Goal: Check status

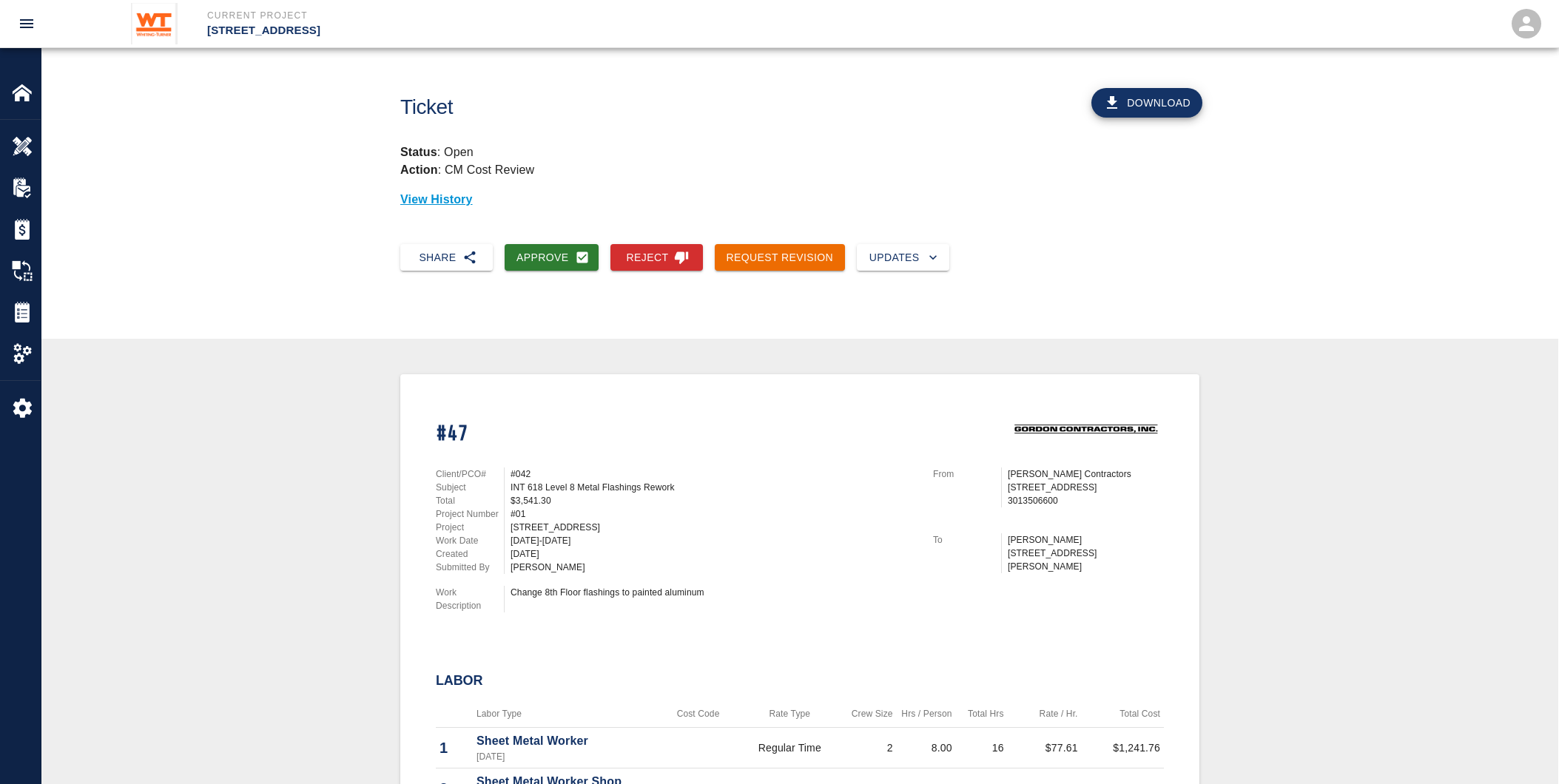
scroll to position [440, 0]
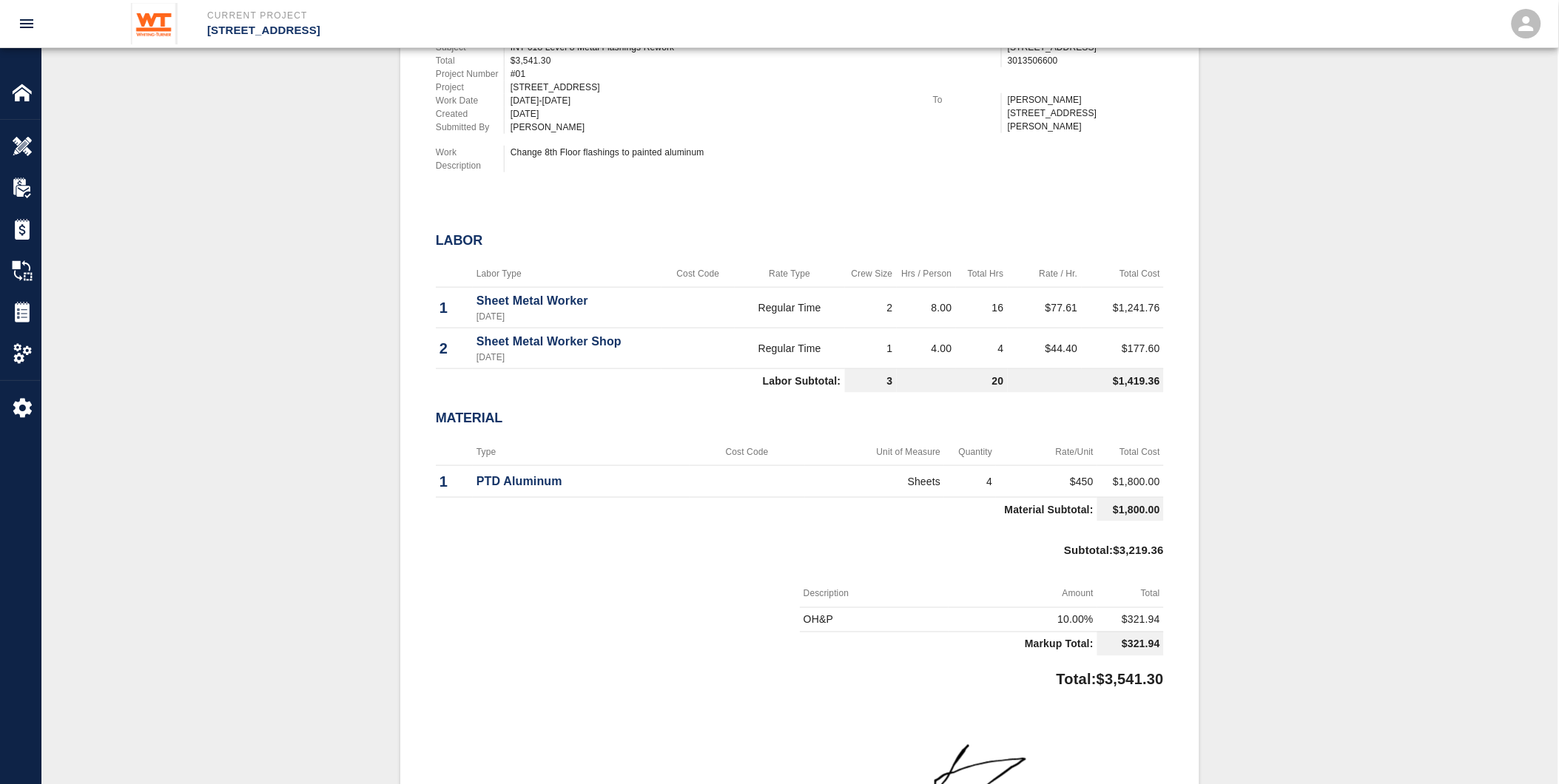
click at [229, 460] on div "#47 Client/PCO# #042 Subject INT 618 Level 8 Metal Flashings Rework Total $3,54…" at bounding box center [799, 438] width 1447 height 1008
click at [379, 378] on div "#47 Client/PCO# #042 Subject INT 618 Level 8 Metal Flashings Rework Total $3,54…" at bounding box center [799, 438] width 1447 height 1008
click at [313, 379] on div "#47 Client/PCO# #042 Subject INT 618 Level 8 Metal Flashings Rework Total $3,54…" at bounding box center [799, 438] width 1447 height 1008
click at [350, 321] on div "#47 Client/PCO# #042 Subject INT 618 Level 8 Metal Flashings Rework Total $3,54…" at bounding box center [799, 438] width 1447 height 1008
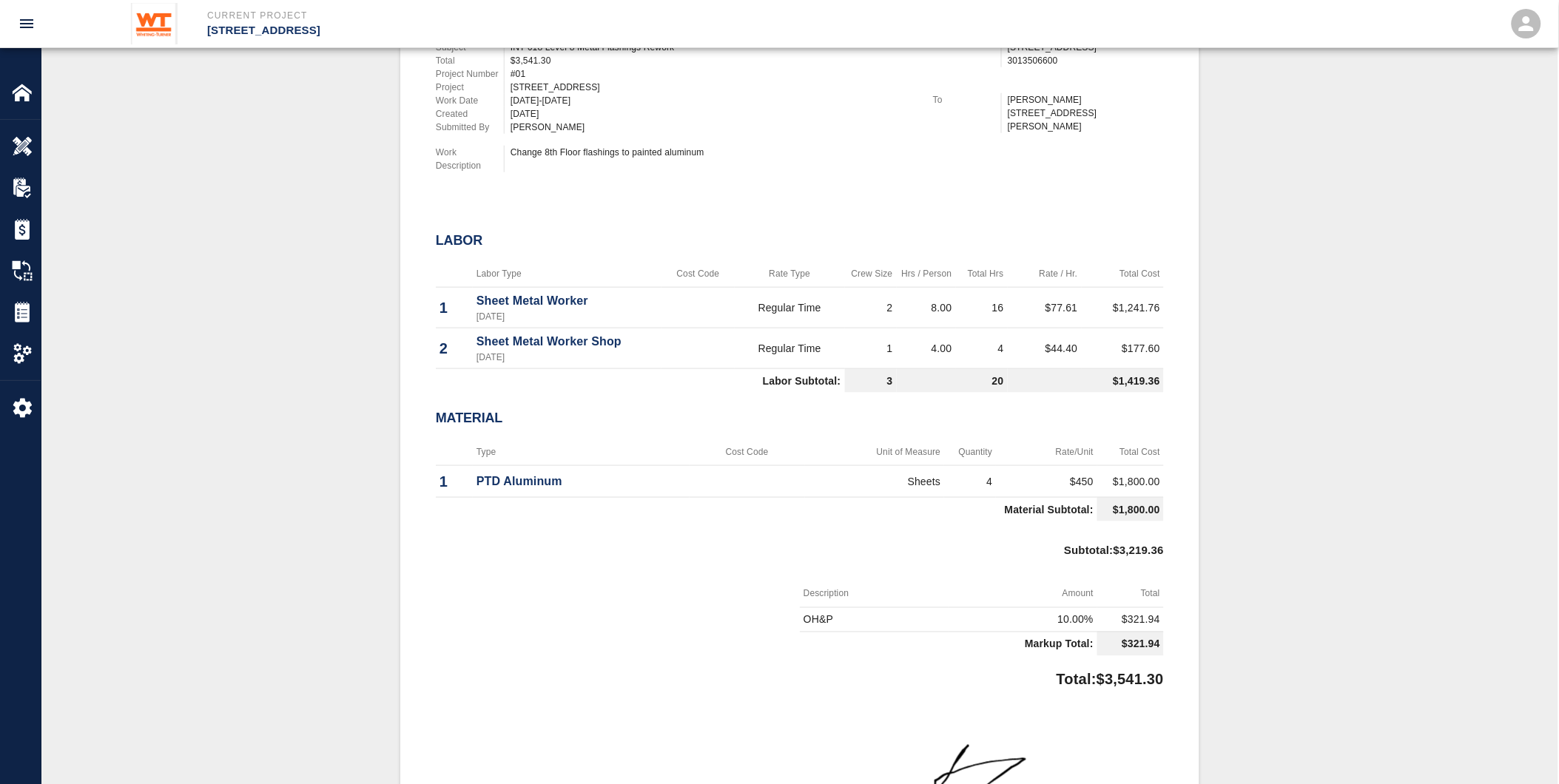
click at [1197, 476] on div "#47 Client/PCO# #042 Subject INT 618 Level 8 Metal Flashings Rework Total $3,54…" at bounding box center [799, 438] width 799 height 1008
click at [1239, 395] on div "#47 Client/PCO# #042 Subject INT 618 Level 8 Metal Flashings Rework Total $3,54…" at bounding box center [799, 438] width 1447 height 1008
click at [610, 563] on div "Subtotal : $3,219.36" at bounding box center [800, 553] width 729 height 53
click at [633, 399] on div "Material" at bounding box center [800, 419] width 729 height 40
drag, startPoint x: 512, startPoint y: 373, endPoint x: 484, endPoint y: 374, distance: 28.0
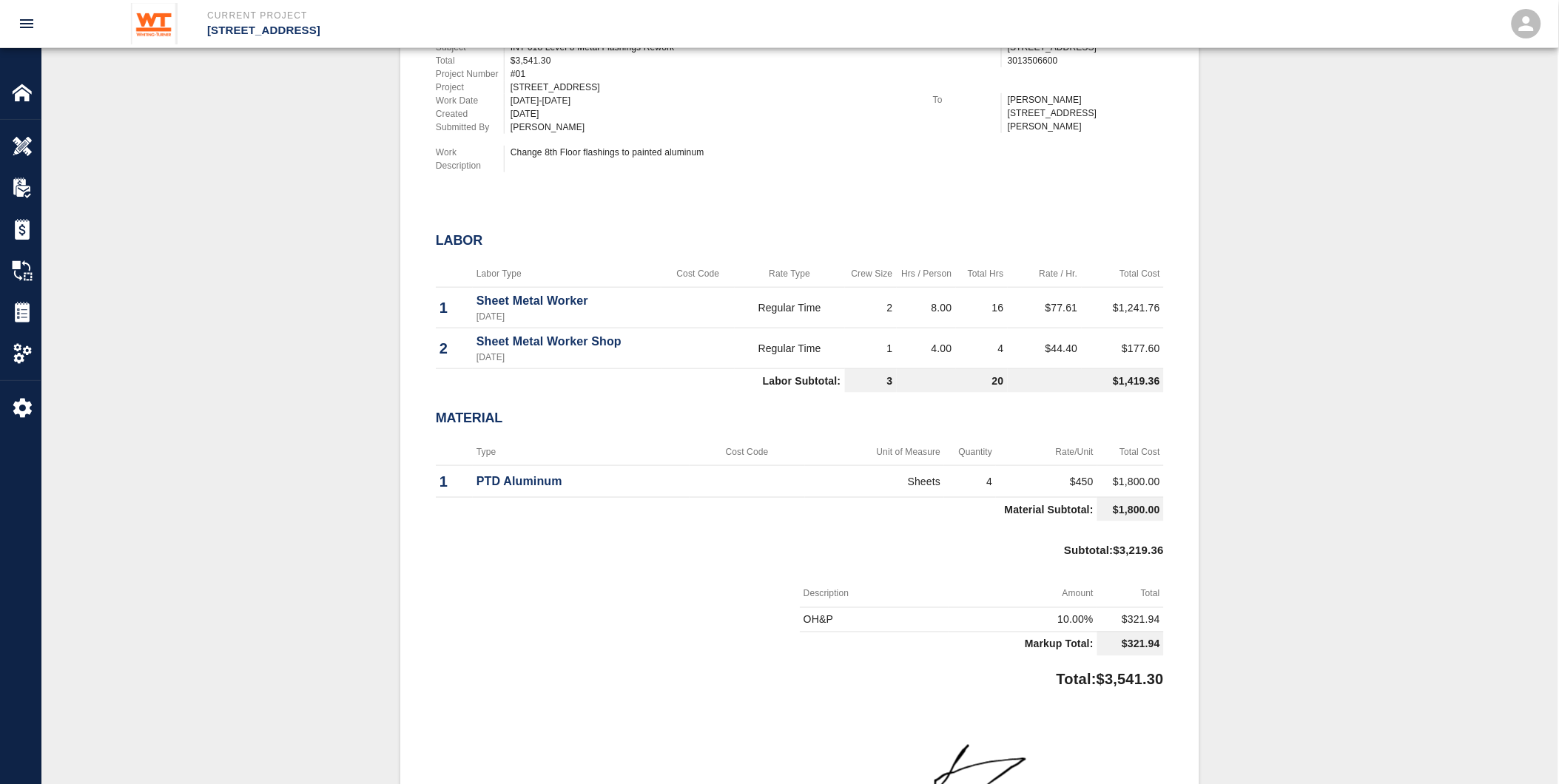
click at [512, 373] on td "Labor Subtotal:" at bounding box center [640, 381] width 409 height 25
click at [452, 247] on div "Labor" at bounding box center [800, 241] width 729 height 40
drag, startPoint x: 685, startPoint y: 601, endPoint x: 774, endPoint y: 622, distance: 91.4
click at [685, 601] on div at bounding box center [618, 622] width 364 height 82
